Goal: Task Accomplishment & Management: Manage account settings

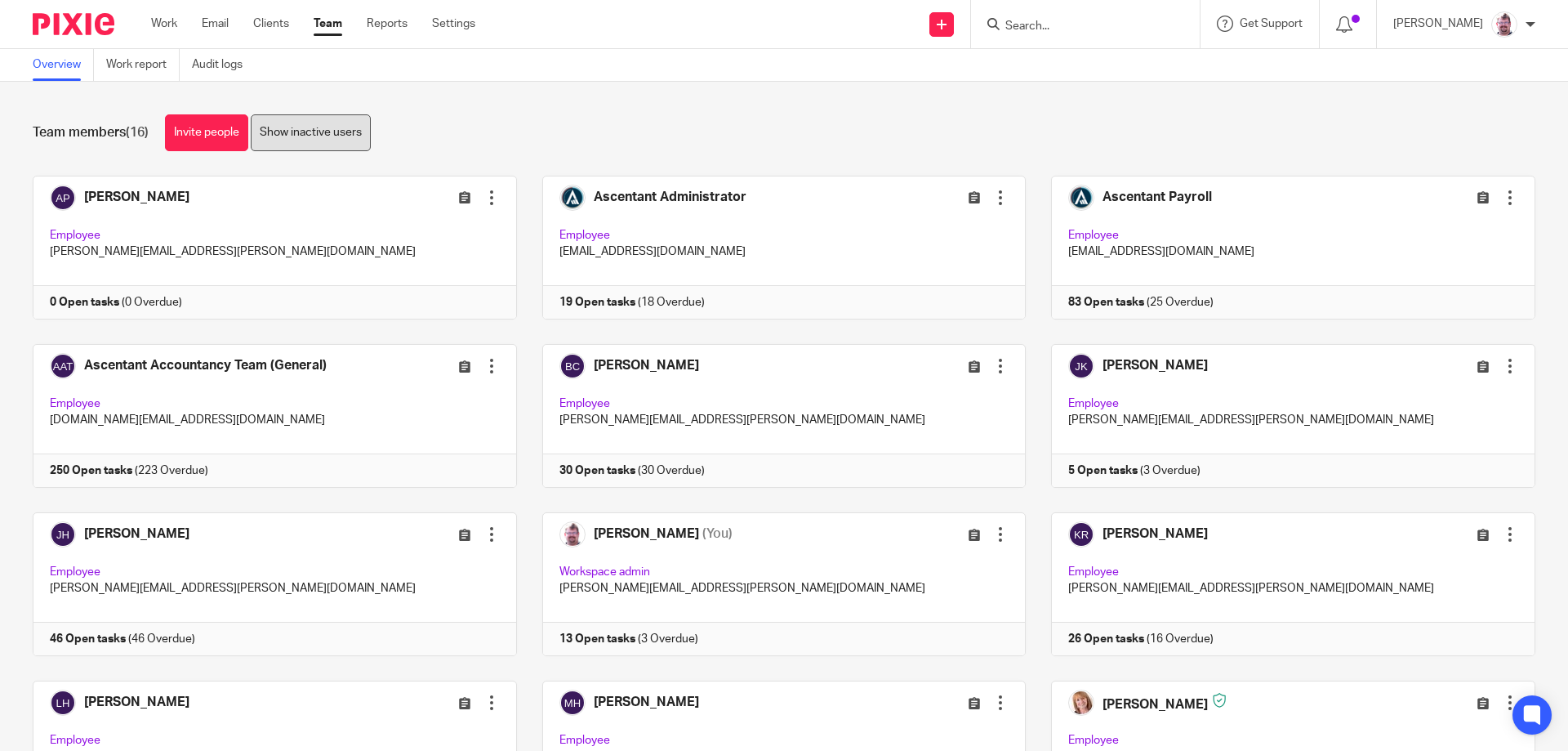
click at [312, 135] on link "Show inactive users" at bounding box center [311, 133] width 120 height 37
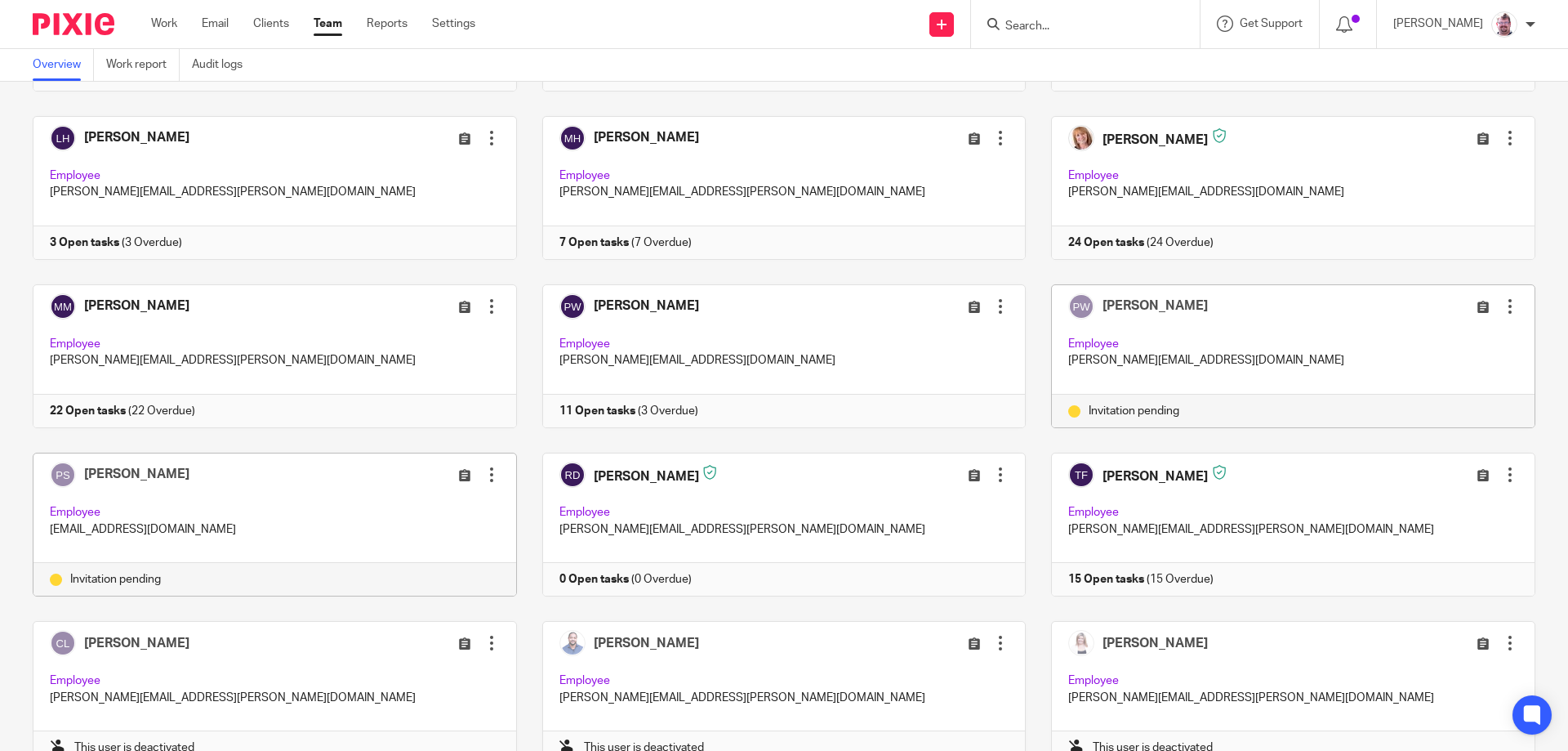
scroll to position [572, 0]
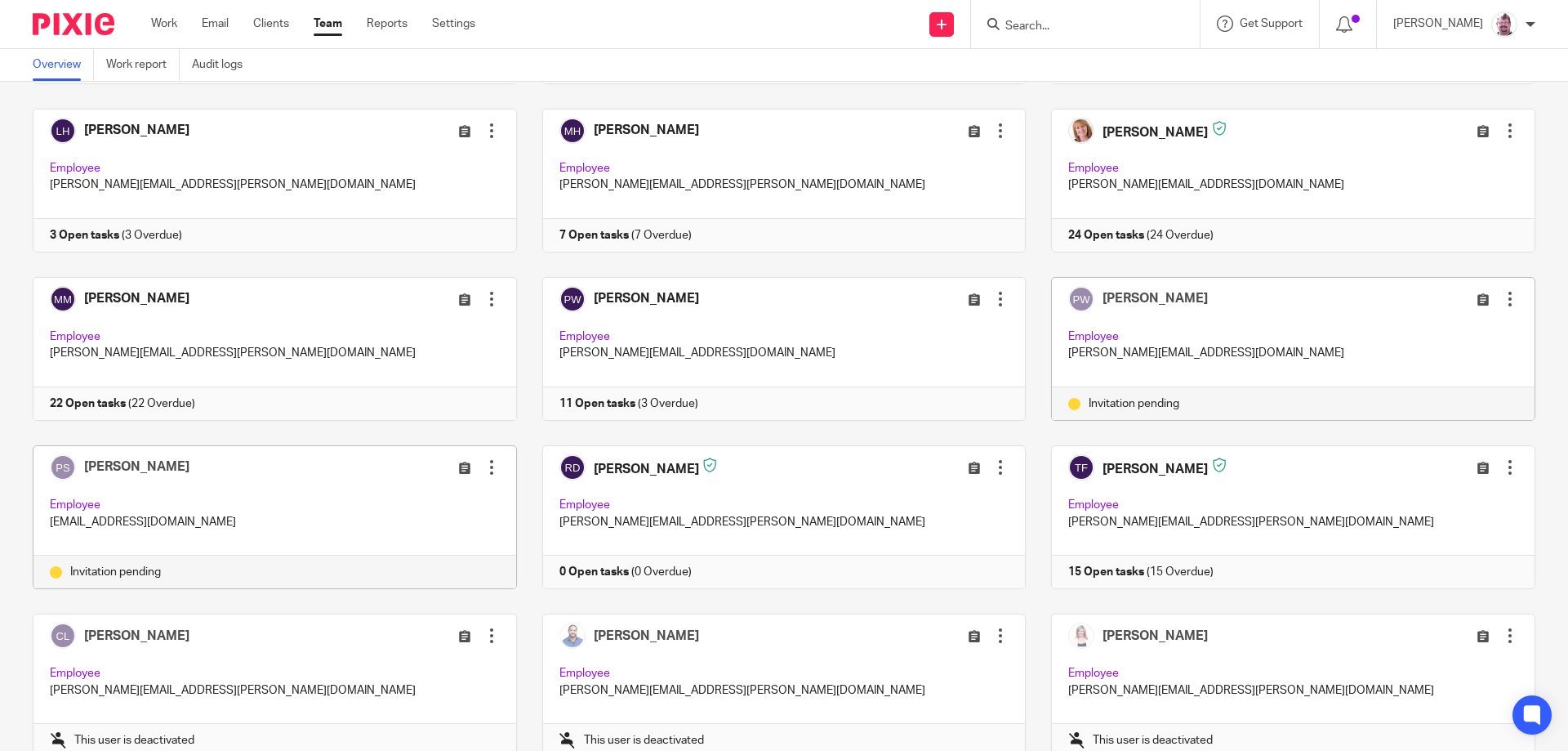
click at [484, 464] on div at bounding box center [492, 466] width 16 height 16
click at [463, 528] on span "Resend invitation" at bounding box center [445, 531] width 88 height 12
